Goal: Navigation & Orientation: Find specific page/section

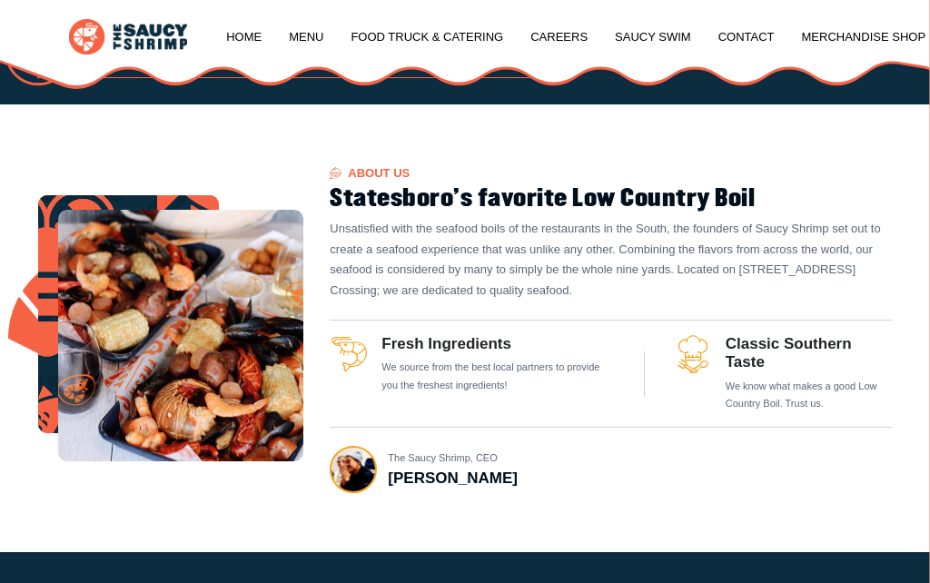
scroll to position [441, 0]
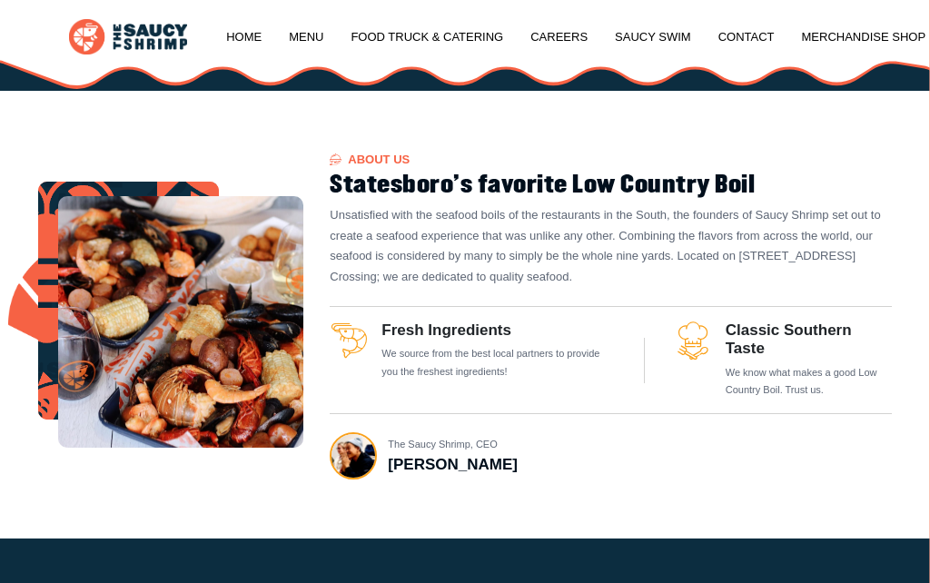
click at [204, 301] on img at bounding box center [180, 321] width 245 height 251
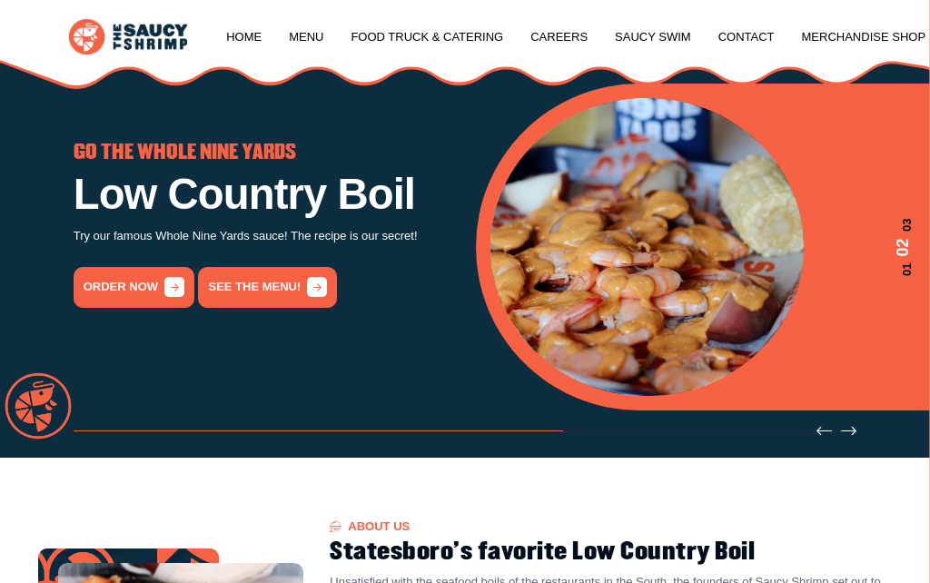
scroll to position [73, 0]
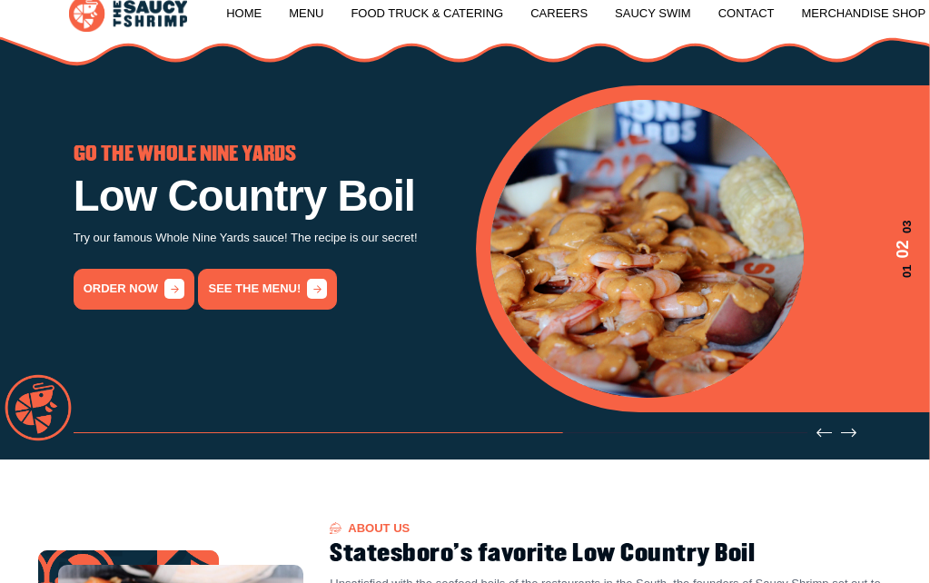
click at [307, 290] on icon "2 / 3" at bounding box center [317, 289] width 20 height 20
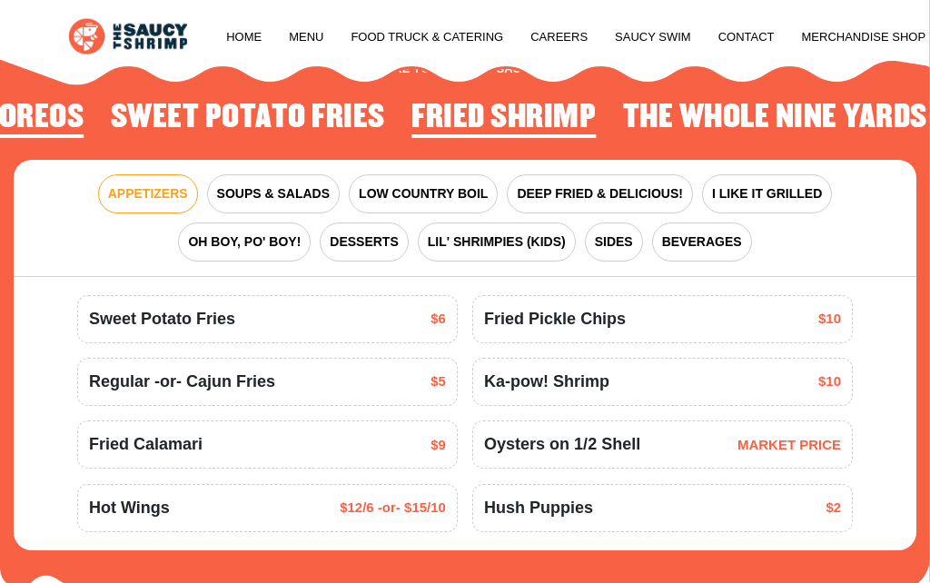
scroll to position [1640, 0]
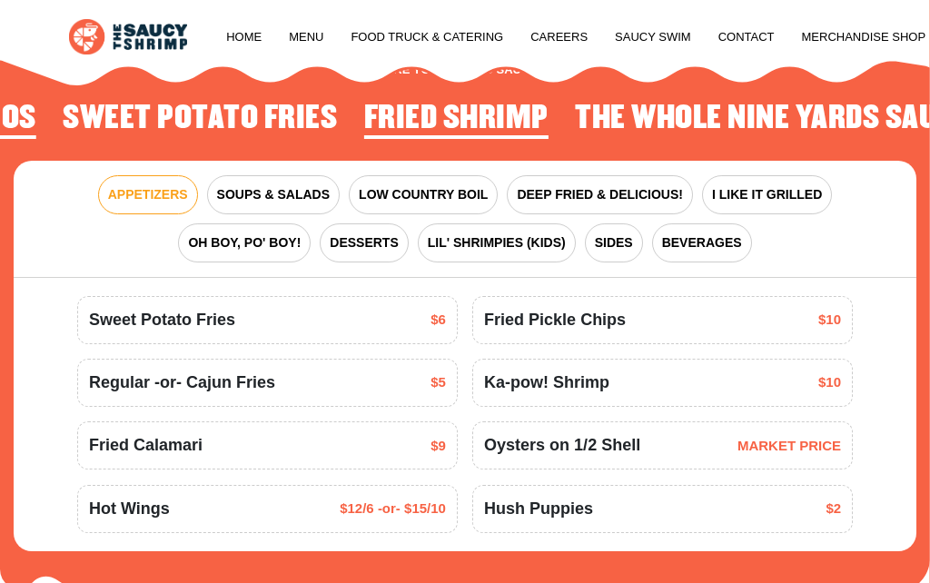
click at [431, 185] on span "LOW COUNTRY BOIL" at bounding box center [423, 194] width 129 height 19
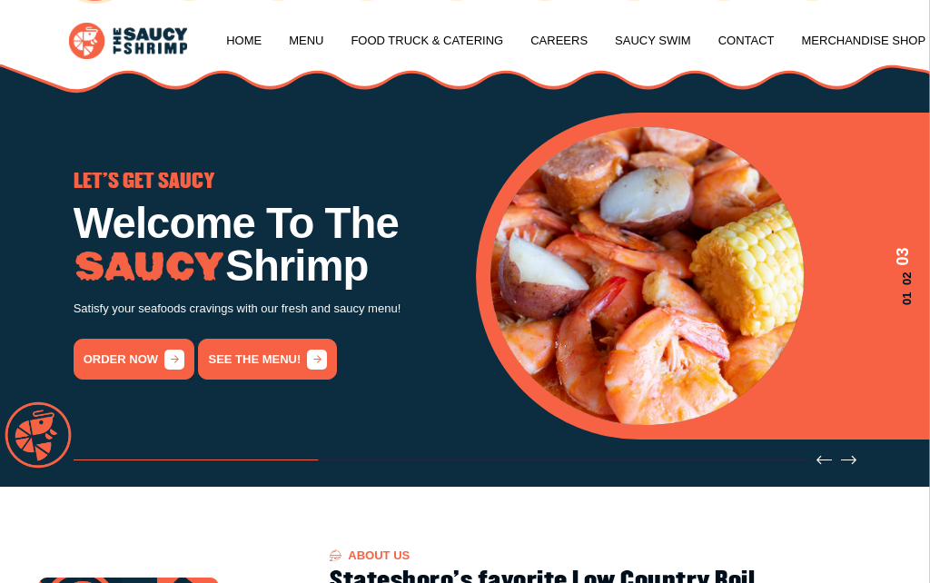
scroll to position [0, 0]
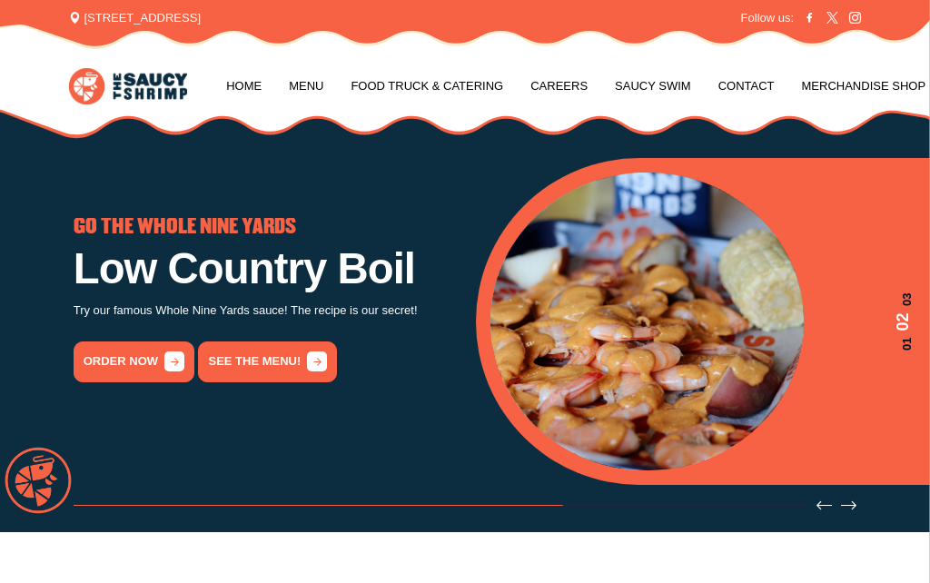
click at [242, 92] on link "Home" at bounding box center [243, 86] width 35 height 69
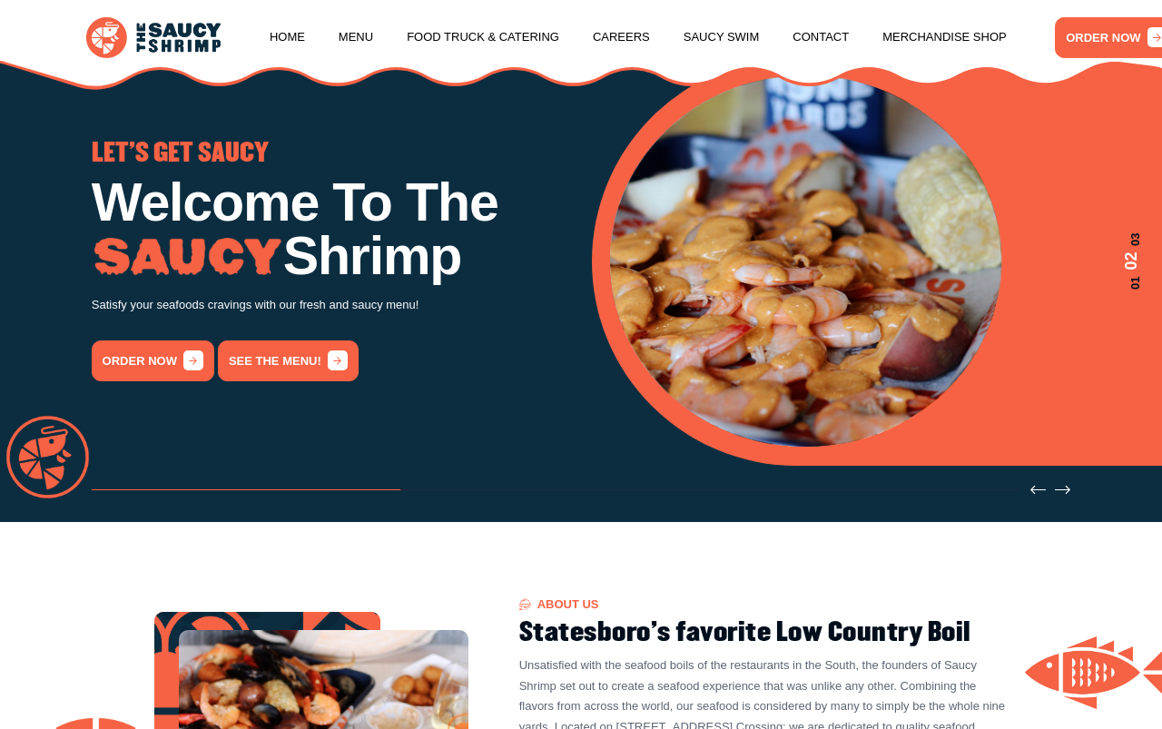
scroll to position [118, 0]
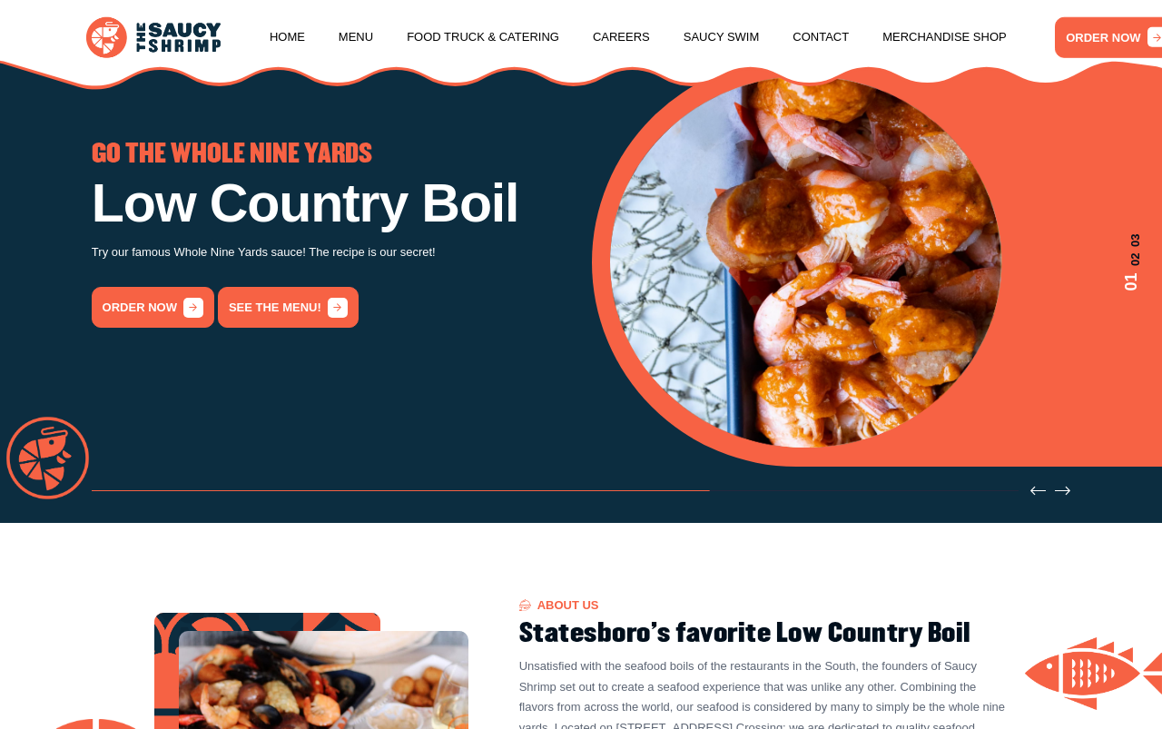
click at [162, 311] on link "order now" at bounding box center [153, 307] width 123 height 41
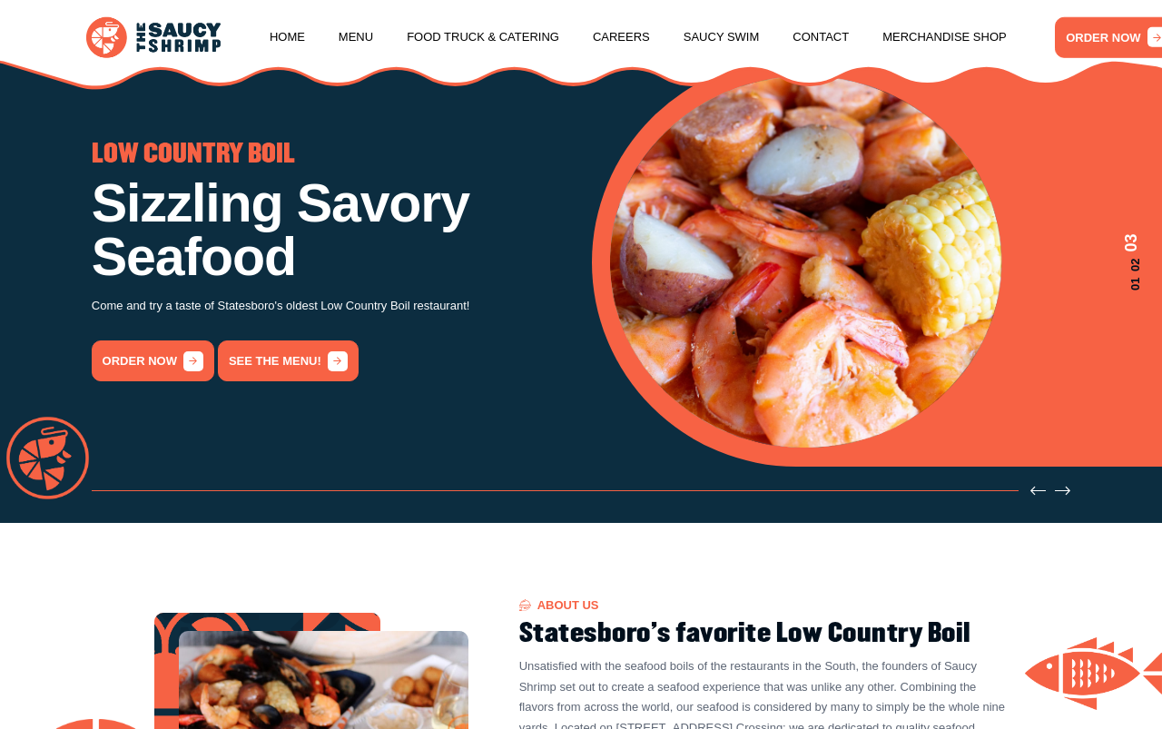
scroll to position [217, 0]
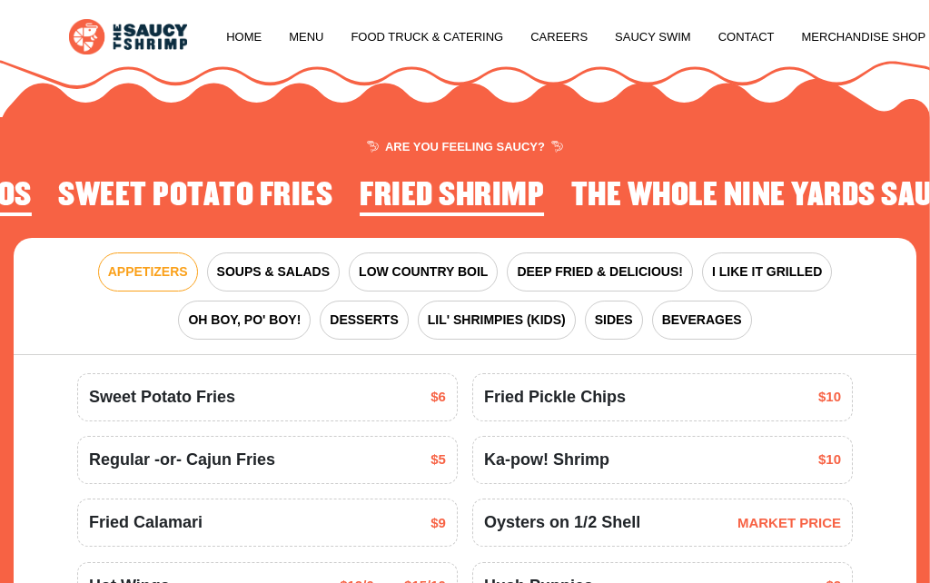
scroll to position [1567, 0]
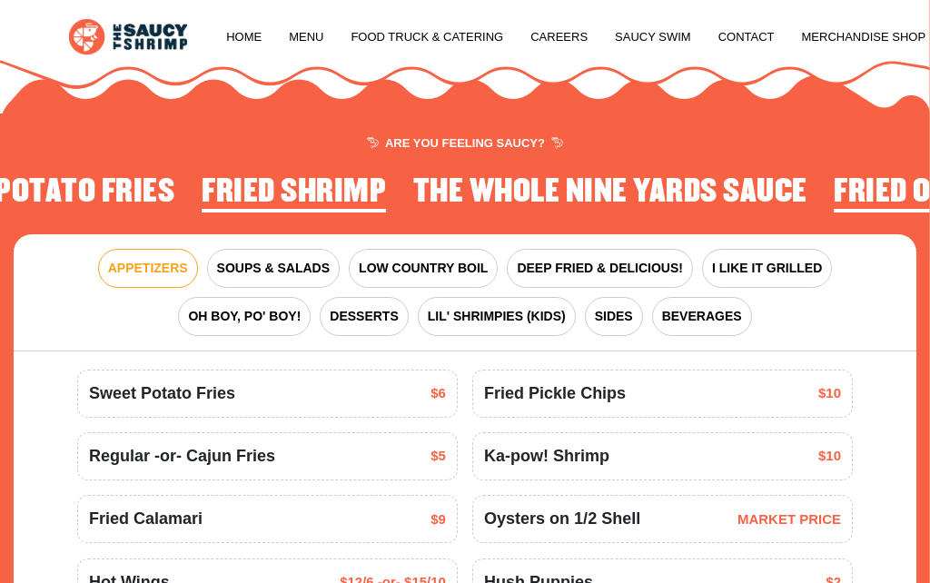
click at [512, 309] on span "LIL' SHRIMPIES (KIDS)" at bounding box center [497, 316] width 138 height 19
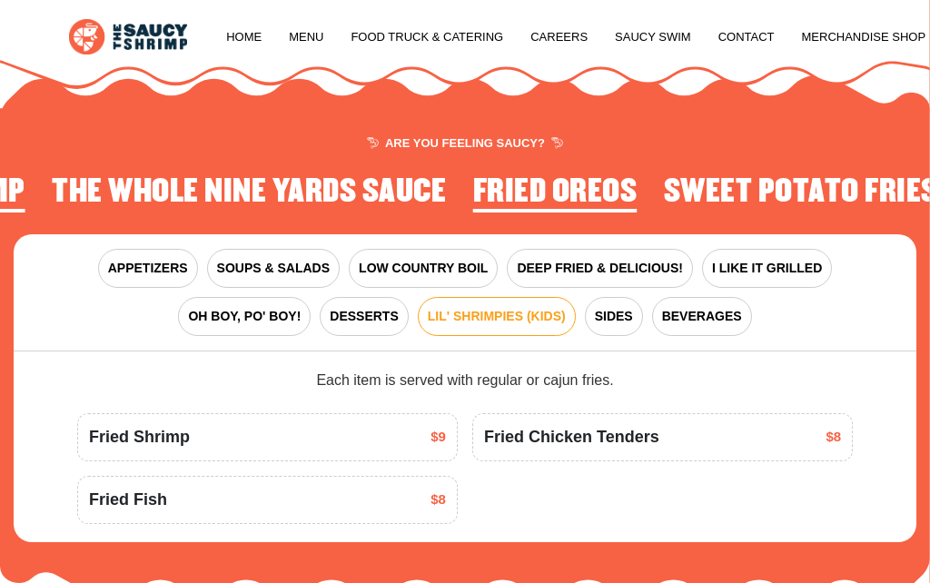
click at [241, 432] on div "Fried Shrimp $9" at bounding box center [267, 437] width 357 height 25
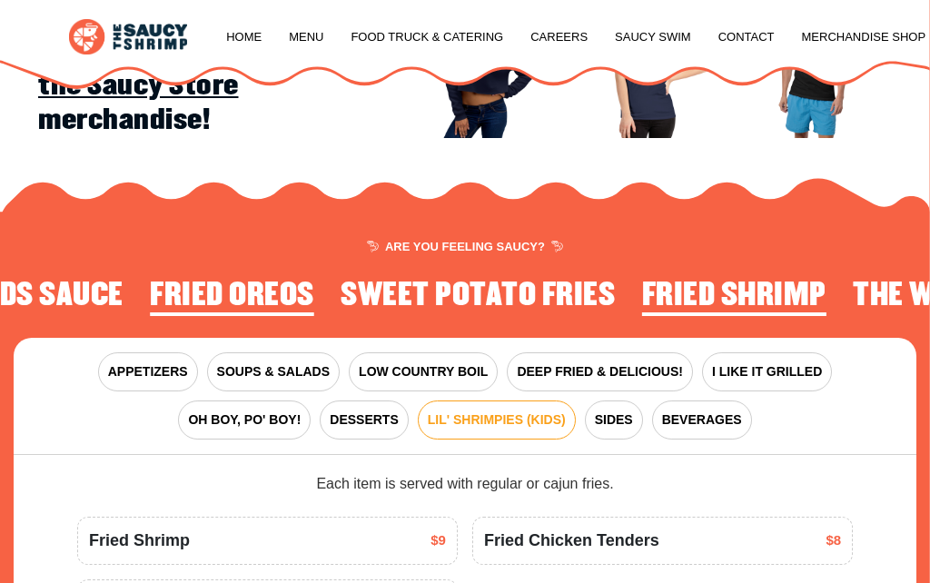
scroll to position [1462, 0]
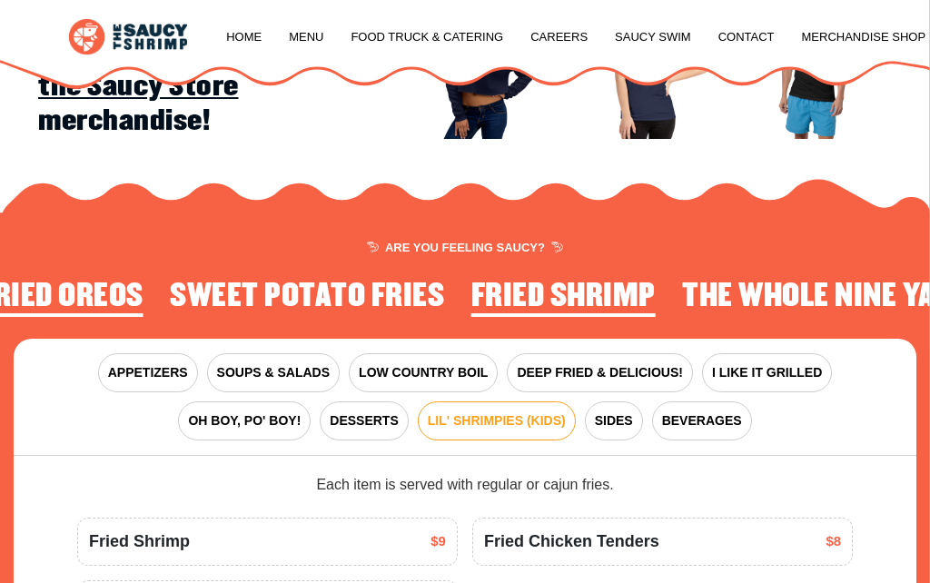
click at [290, 373] on span "SOUPS & SALADS" at bounding box center [273, 372] width 113 height 19
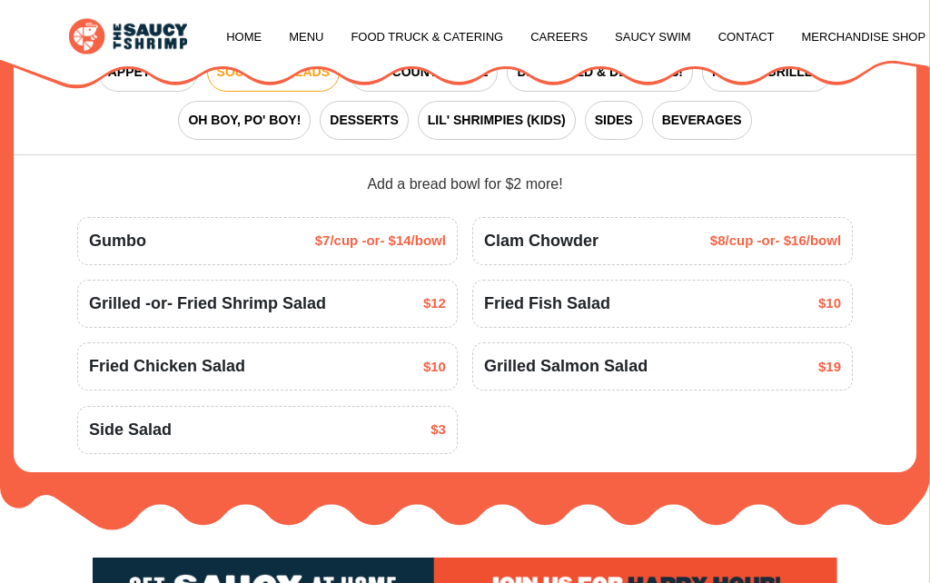
scroll to position [1764, 0]
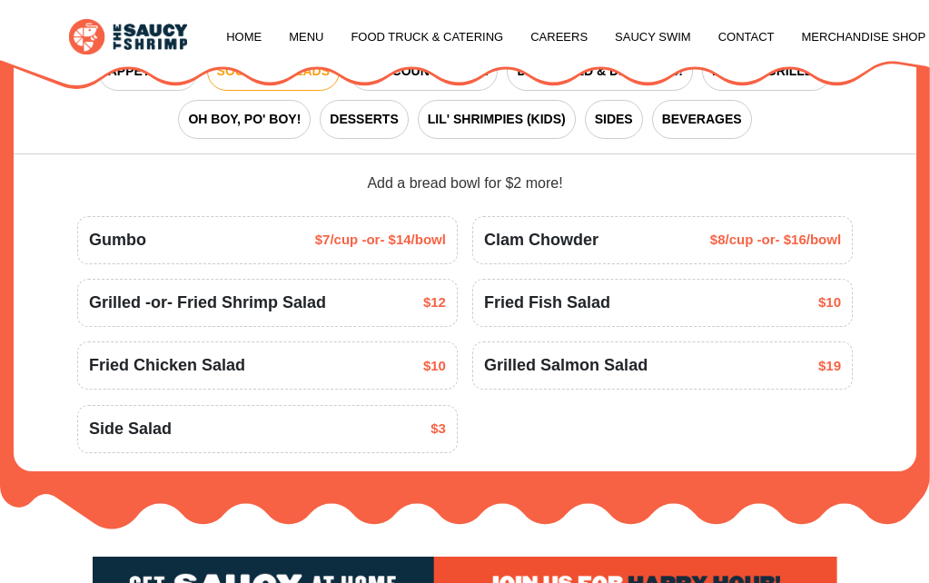
click at [135, 231] on span "Gumbo" at bounding box center [117, 240] width 57 height 25
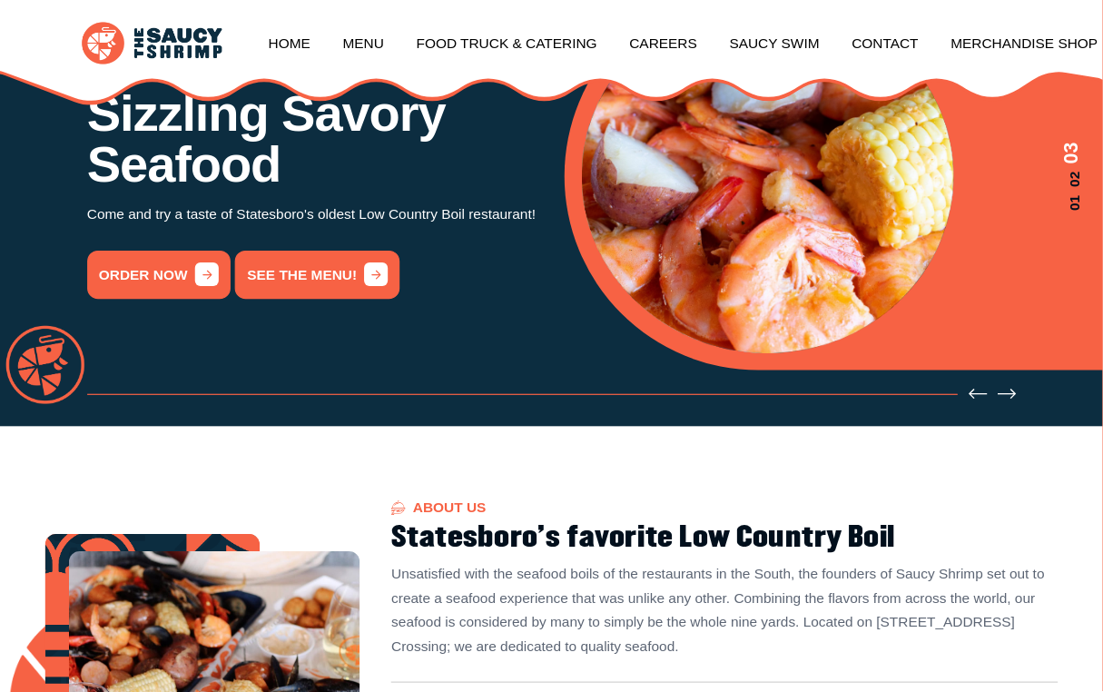
scroll to position [0, 0]
